Goal: Transaction & Acquisition: Purchase product/service

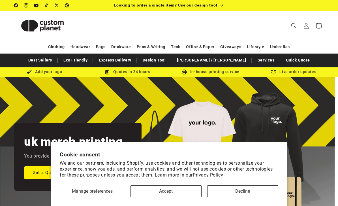
click at [184, 196] on button "Accept" at bounding box center [165, 191] width 71 height 12
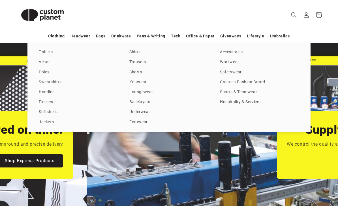
scroll to position [0, 675]
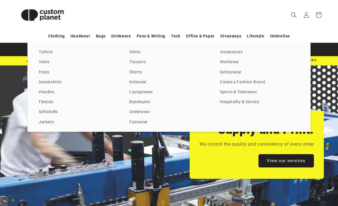
click at [49, 90] on link "Hoodies" at bounding box center [78, 92] width 79 height 8
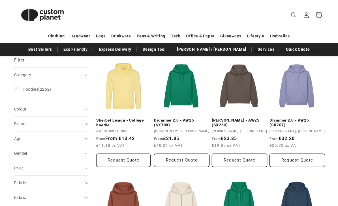
scroll to position [65, 0]
click at [17, 125] on span "Brand (0)" at bounding box center [19, 123] width 11 height 5
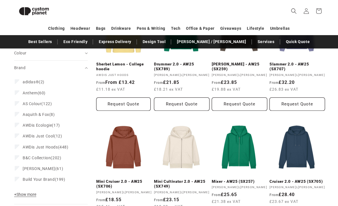
scroll to position [113, 0]
click at [33, 196] on button "+ Show more - Show less" at bounding box center [26, 196] width 24 height 8
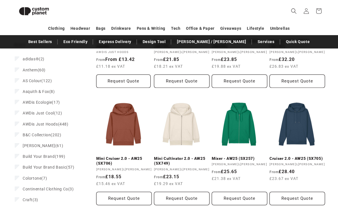
scroll to position [142, 0]
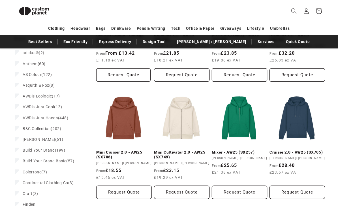
click at [33, 139] on span "Bella Canvas" at bounding box center [39, 139] width 33 height 5
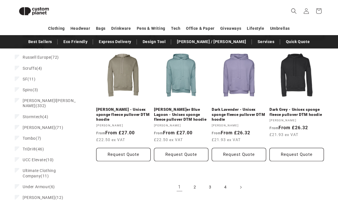
scroll to position [545, 0]
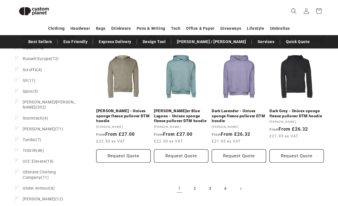
click at [195, 186] on link "2" at bounding box center [194, 188] width 12 height 12
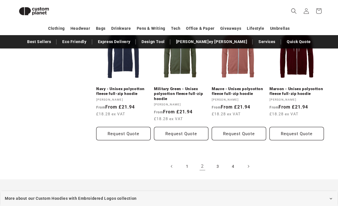
scroll to position [610, 0]
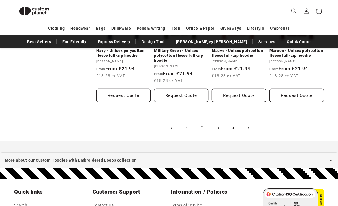
click at [219, 126] on link "3" at bounding box center [217, 128] width 12 height 12
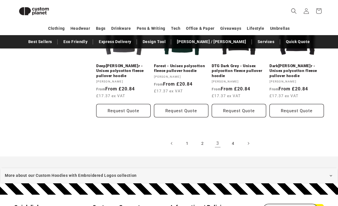
scroll to position [595, 0]
click at [235, 144] on link "4" at bounding box center [232, 143] width 12 height 12
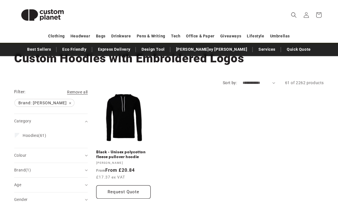
scroll to position [42, 0]
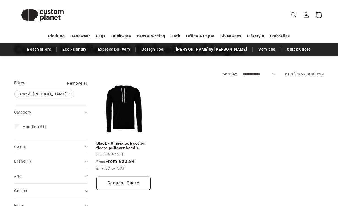
click at [26, 126] on span "Hoodies" at bounding box center [31, 126] width 16 height 5
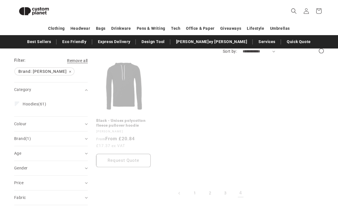
scroll to position [84, 0]
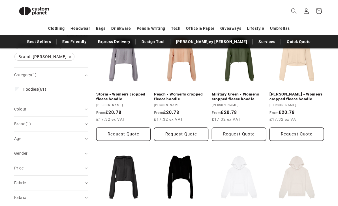
click at [19, 113] on summary "Colour (0)" at bounding box center [51, 109] width 74 height 14
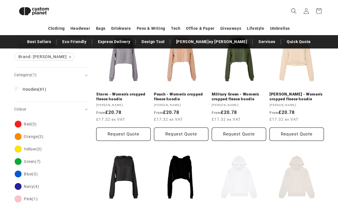
click at [35, 94] on label "Hoodies (61) Hoodies (61 products)" at bounding box center [49, 89] width 69 height 11
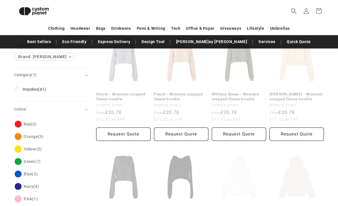
click at [40, 86] on div "Category Hoodies (61) Hoodies (61 products)" at bounding box center [51, 92] width 74 height 20
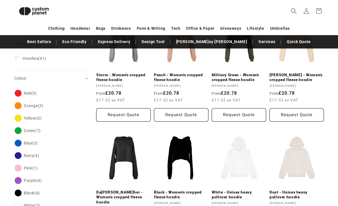
click at [45, 61] on label "Hoodies (61) Hoodies (61 products)" at bounding box center [49, 58] width 69 height 11
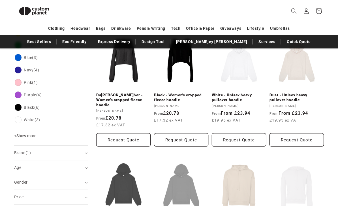
scroll to position [234, 0]
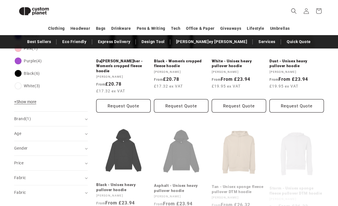
click at [87, 117] on summary "Brand (1)" at bounding box center [51, 118] width 74 height 14
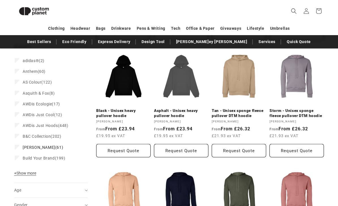
scroll to position [306, 0]
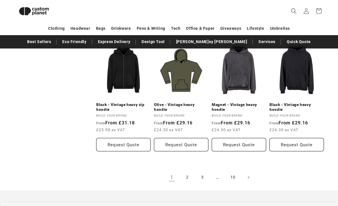
scroll to position [541, 0]
click at [189, 176] on link "2" at bounding box center [187, 177] width 12 height 12
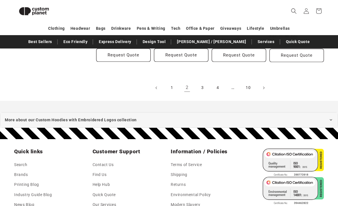
scroll to position [636, 0]
click at [204, 82] on link "3" at bounding box center [202, 87] width 12 height 12
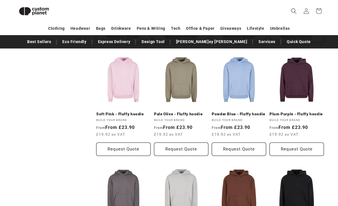
scroll to position [410, 0]
click at [243, 115] on link "Powder Blue - Fluffy hoodie" at bounding box center [238, 113] width 54 height 5
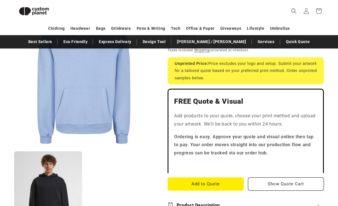
scroll to position [131, 0]
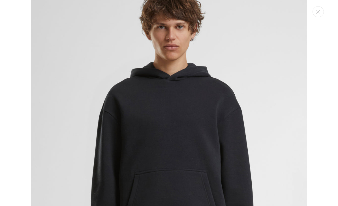
scroll to position [308, 0]
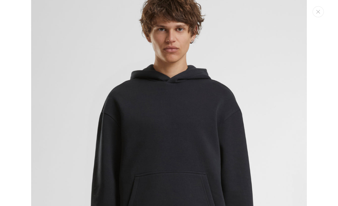
click at [320, 12] on button "Close" at bounding box center [317, 11] width 11 height 11
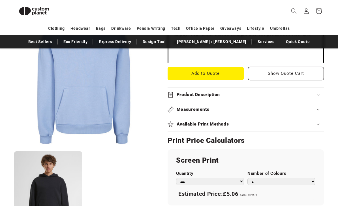
scroll to position [209, 0]
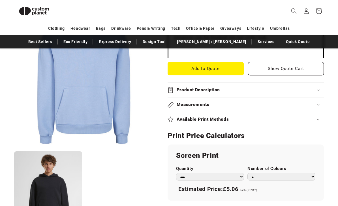
click at [313, 89] on div "Product Description" at bounding box center [245, 90] width 156 height 6
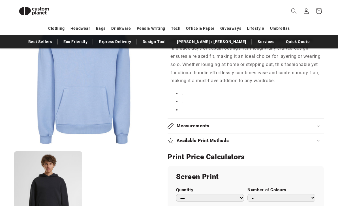
scroll to position [319, 0]
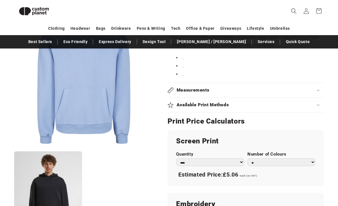
click at [316, 105] on summary "Available Print Methods" at bounding box center [245, 105] width 156 height 14
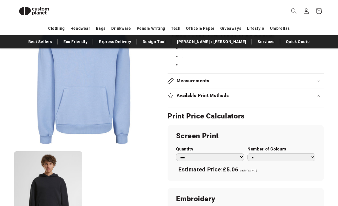
scroll to position [336, 0]
click at [319, 96] on summary "Available Print Methods" at bounding box center [245, 95] width 156 height 14
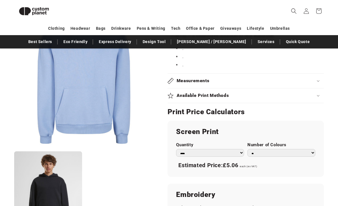
click at [318, 96] on summary "Available Print Methods" at bounding box center [245, 95] width 156 height 14
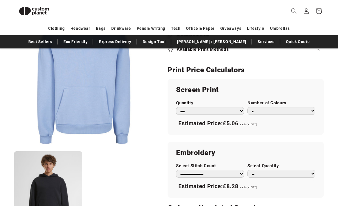
scroll to position [383, 0]
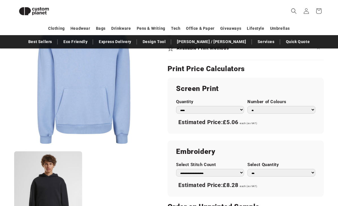
click at [312, 106] on select "* * * * * * *" at bounding box center [281, 110] width 68 height 8
click at [308, 106] on select "* * * * * * *" at bounding box center [281, 110] width 68 height 8
click at [303, 106] on select "* * * * * * *" at bounding box center [281, 110] width 68 height 8
select select "*"
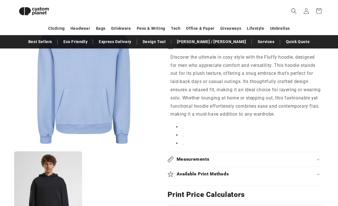
scroll to position [303, 0]
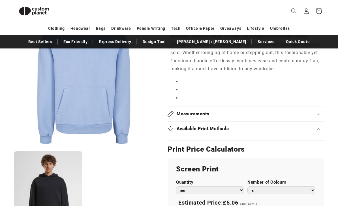
click at [237, 189] on select "*** *** *** **** **** **** ***** *****" at bounding box center [210, 190] width 68 height 8
click at [314, 138] on section "Build Your Brand Powder Blue - Fluffy hoodie Powder Blue - Fluffy hoodie BY284P…" at bounding box center [245, 104] width 156 height 646
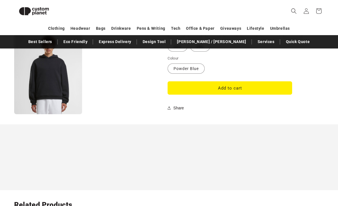
scroll to position [616, 0]
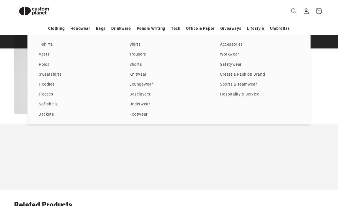
click at [256, 78] on link "Create a Fashion Brand" at bounding box center [259, 75] width 79 height 8
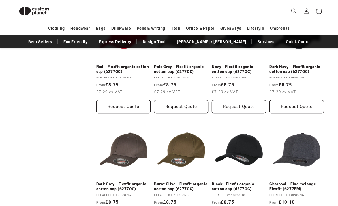
scroll to position [531, 0]
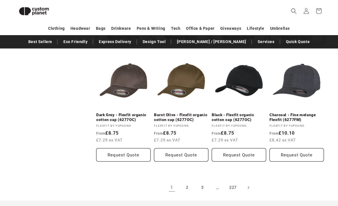
click at [187, 188] on link "2" at bounding box center [187, 187] width 12 height 12
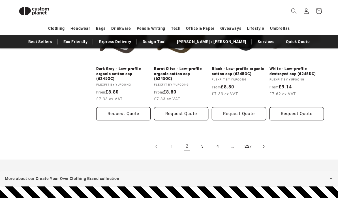
scroll to position [599, 0]
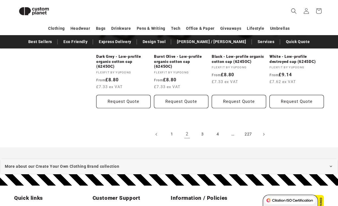
click at [204, 132] on link "3" at bounding box center [202, 134] width 12 height 12
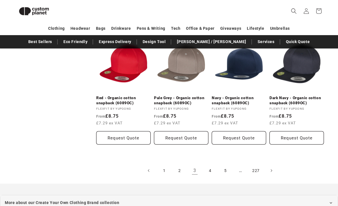
scroll to position [558, 0]
click at [210, 170] on link "4" at bounding box center [210, 170] width 12 height 12
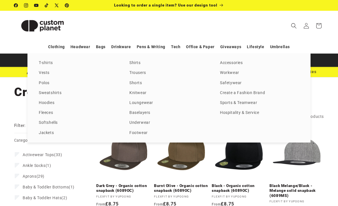
click at [268, 28] on header "Search My Account / Order Progress Cart Clothing Clothing T-shirts" at bounding box center [169, 26] width 338 height 30
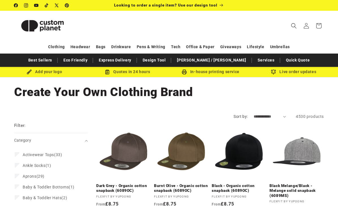
click at [49, 22] on img at bounding box center [42, 25] width 57 height 25
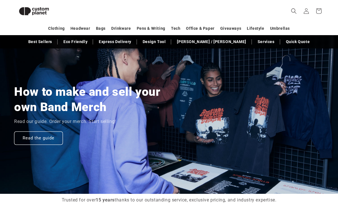
scroll to position [0, 675]
click at [25, 137] on link "Read the guide" at bounding box center [38, 137] width 49 height 13
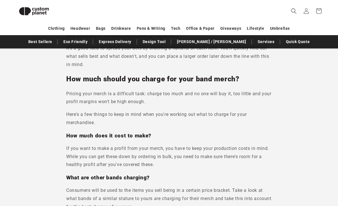
scroll to position [1427, 0]
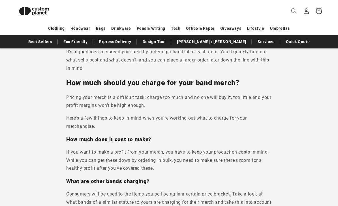
click at [169, 44] on link "Design Tool" at bounding box center [154, 42] width 29 height 10
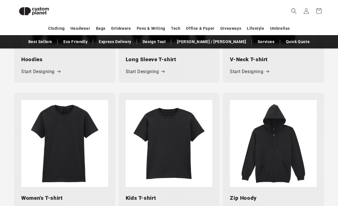
scroll to position [432, 0]
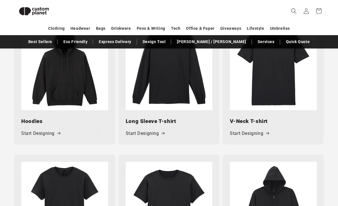
click at [31, 129] on link "Start Designing" at bounding box center [40, 133] width 39 height 8
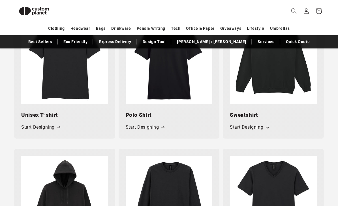
scroll to position [359, 0]
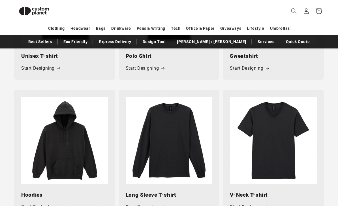
click at [34, 158] on img at bounding box center [64, 140] width 87 height 87
click at [25, 187] on div "Hoodies Start Designing" at bounding box center [64, 200] width 101 height 34
click at [28, 191] on h3 "Hoodies" at bounding box center [64, 195] width 87 height 8
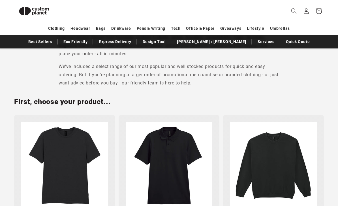
scroll to position [158, 0]
